Goal: Navigation & Orientation: Understand site structure

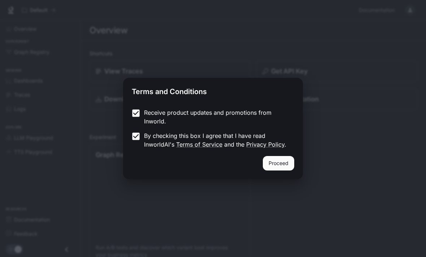
click at [280, 165] on button "Proceed" at bounding box center [278, 163] width 31 height 14
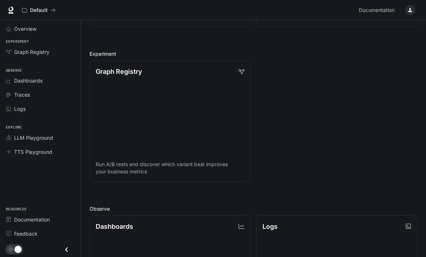
scroll to position [83, 0]
click at [196, 94] on link "Graph Registry Run A/B tests and discover which variant best improves your busi…" at bounding box center [170, 120] width 161 height 121
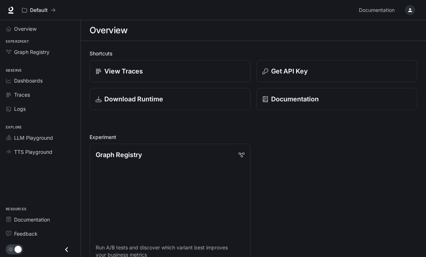
click at [334, 99] on div "Documentation" at bounding box center [337, 99] width 149 height 10
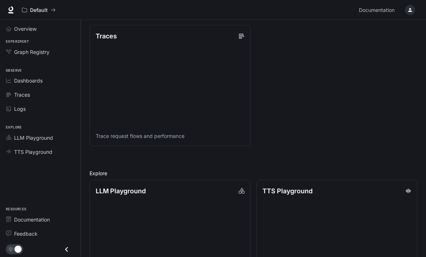
scroll to position [428, 0]
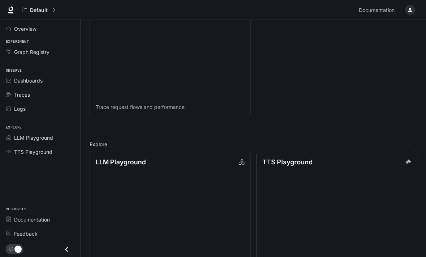
click at [13, 94] on span "Traces" at bounding box center [10, 94] width 8 height 5
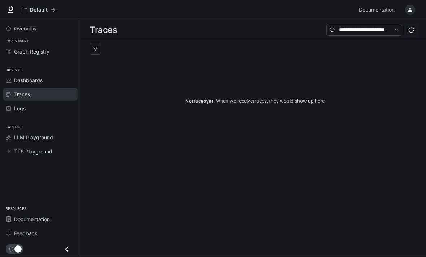
scroll to position [0, 0]
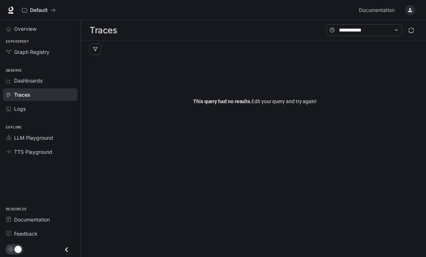
click at [63, 112] on link "Logs" at bounding box center [40, 108] width 75 height 13
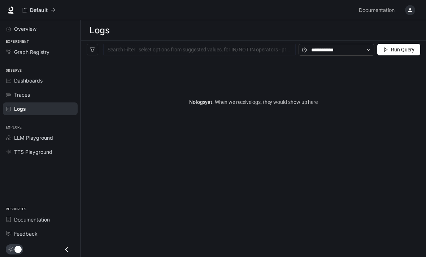
click at [67, 84] on link "Dashboards" at bounding box center [40, 80] width 75 height 13
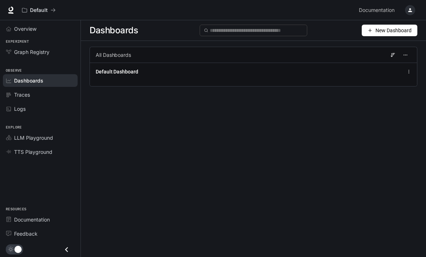
click at [63, 51] on div "Graph Registry" at bounding box center [44, 52] width 60 height 8
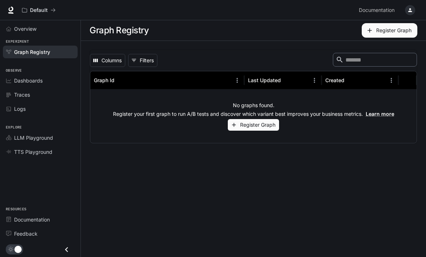
click at [46, 93] on div "Traces" at bounding box center [44, 95] width 60 height 8
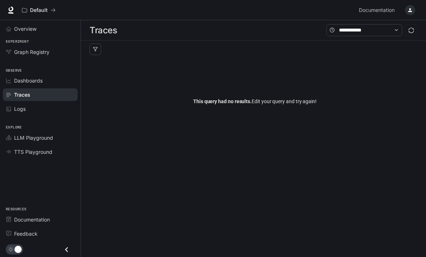
click at [60, 83] on div "Dashboards" at bounding box center [44, 81] width 60 height 8
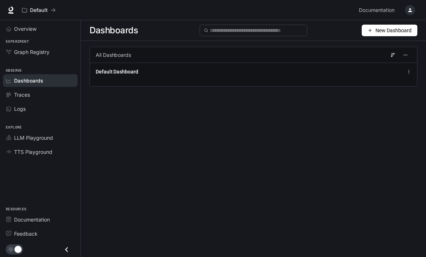
click at [53, 33] on link "Overview" at bounding box center [40, 28] width 75 height 13
